Goal: Task Accomplishment & Management: Manage account settings

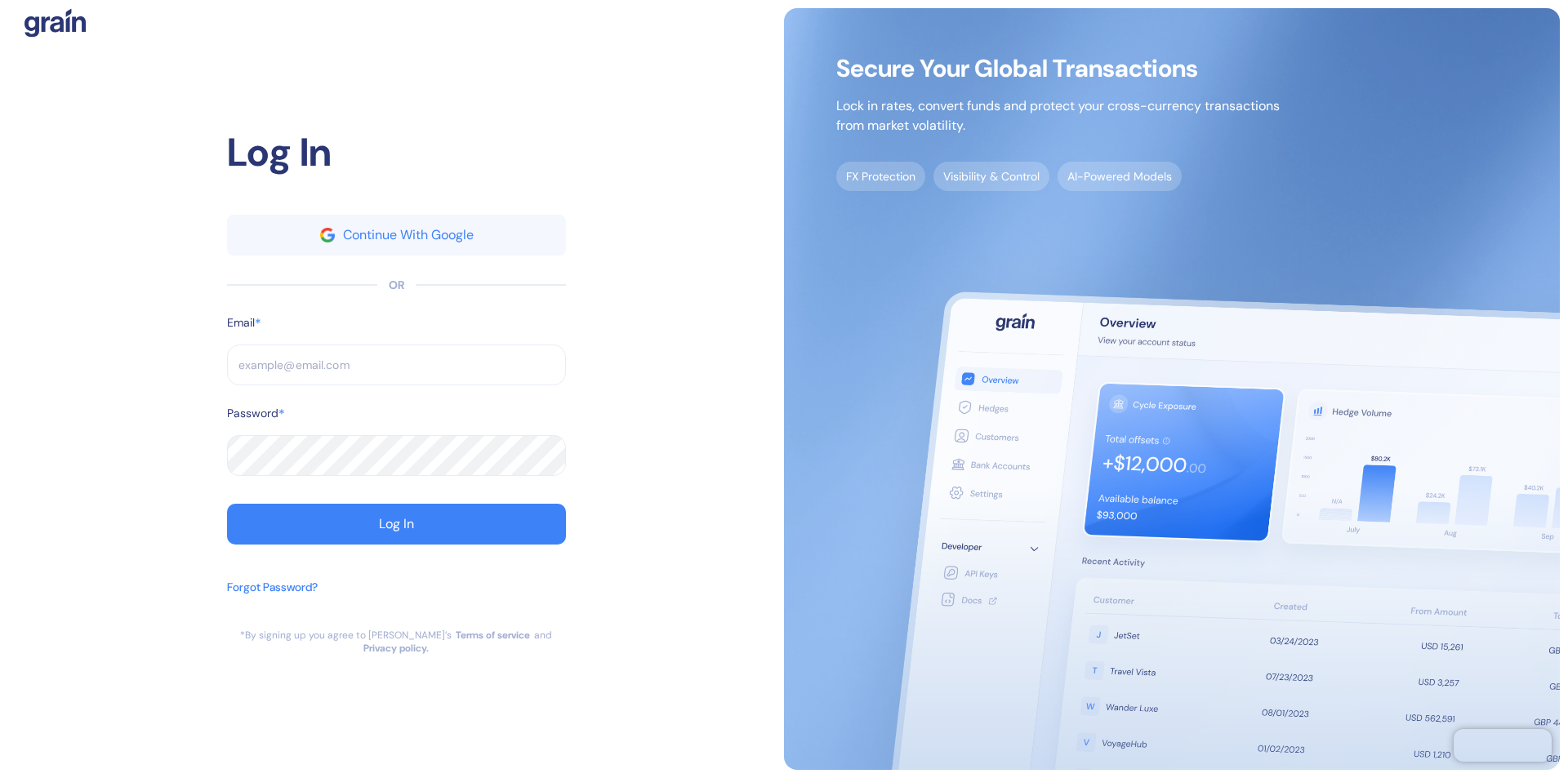
click at [396, 371] on input "text" at bounding box center [396, 365] width 339 height 41
type input "s"
type input "suppor"
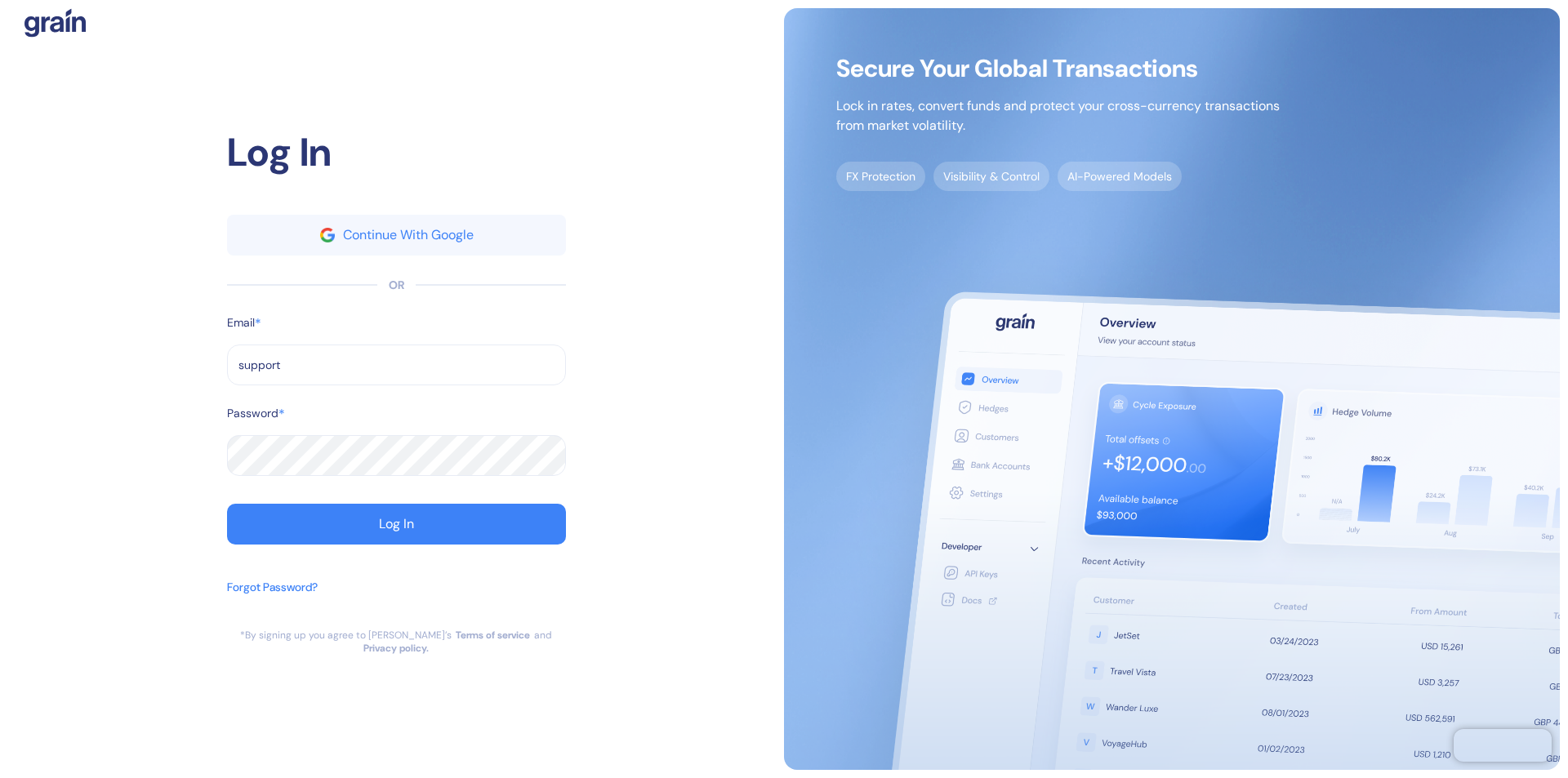
type input "support@"
type input "[EMAIL_ADDRESS][DOMAIN_NAME]"
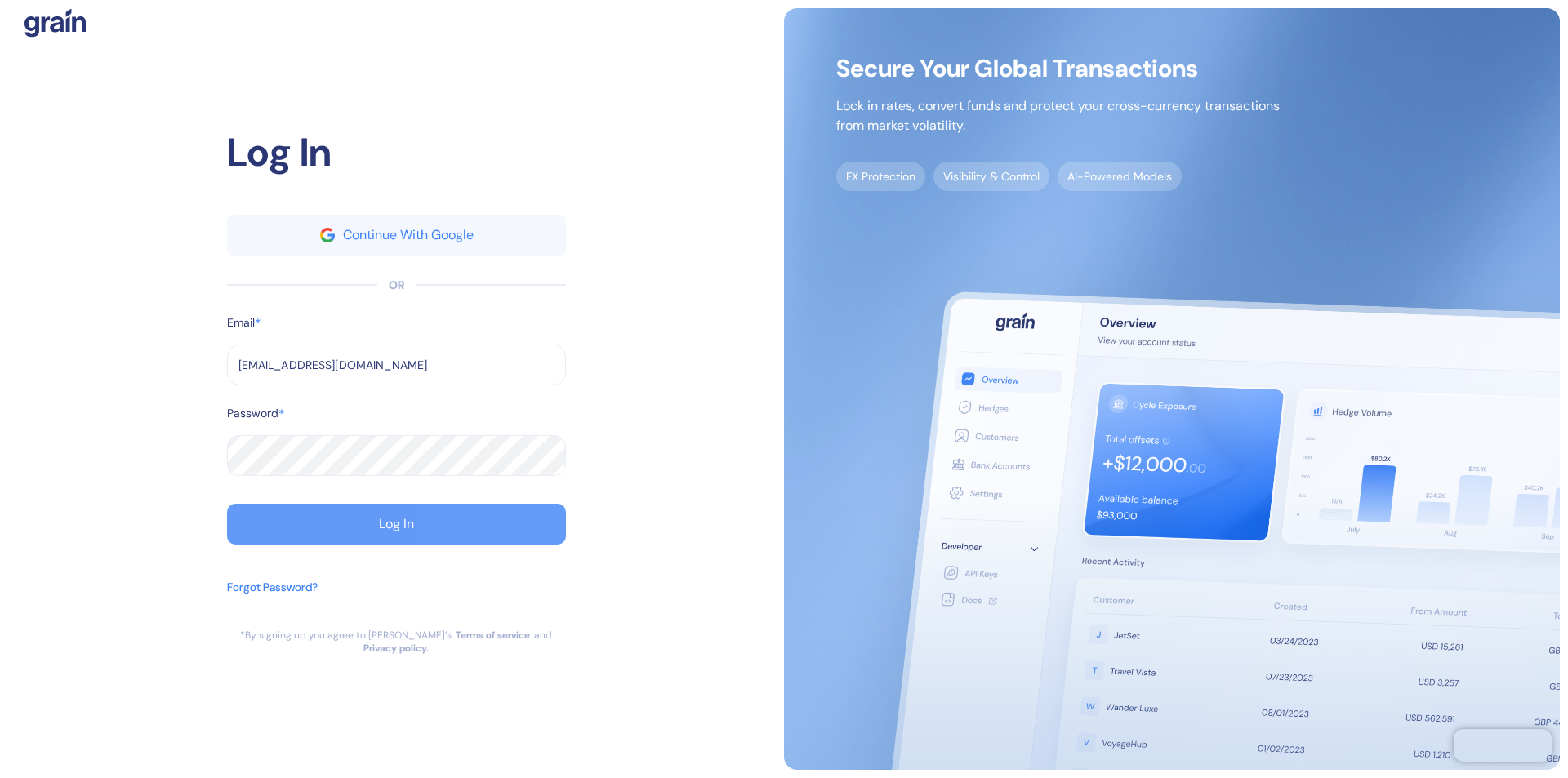
click at [396, 531] on div "Log In" at bounding box center [396, 524] width 35 height 13
